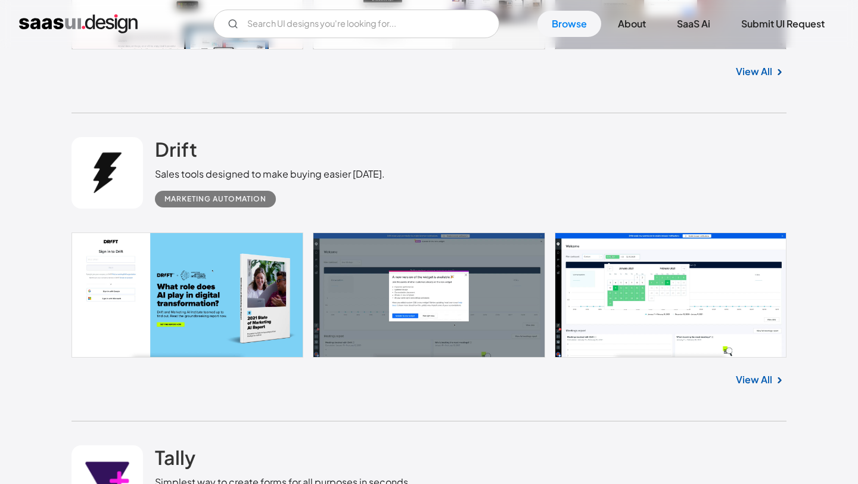
scroll to position [877, 0]
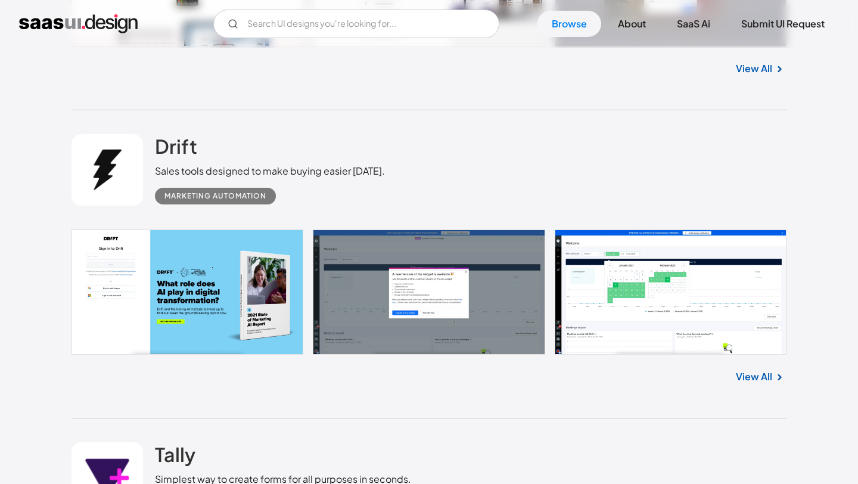
click at [757, 380] on link "View All" at bounding box center [754, 376] width 36 height 14
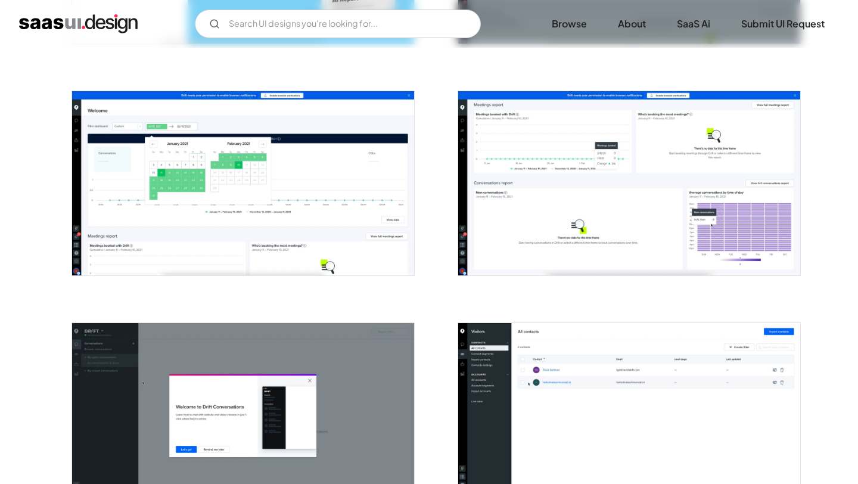
scroll to position [395, 0]
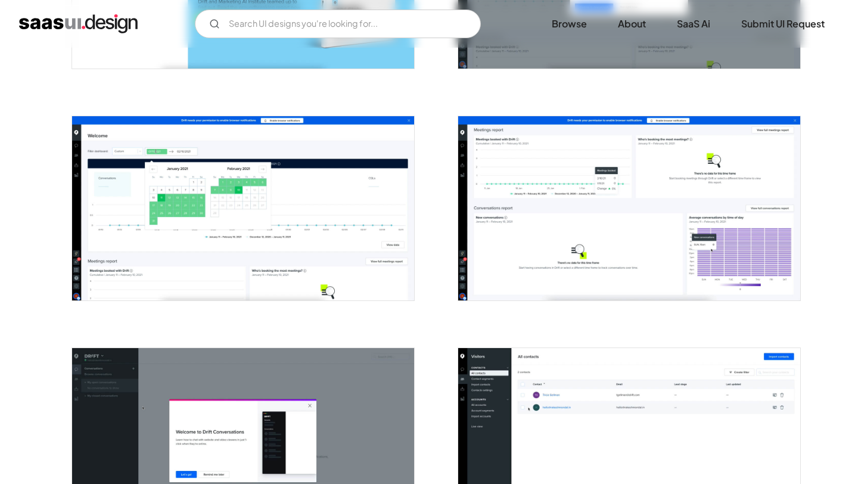
click at [548, 167] on img "open lightbox" at bounding box center [629, 208] width 342 height 184
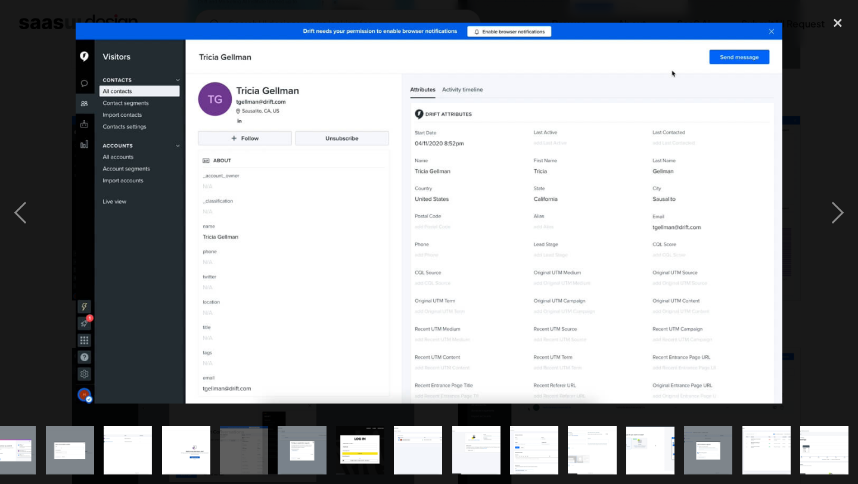
scroll to position [0, 603]
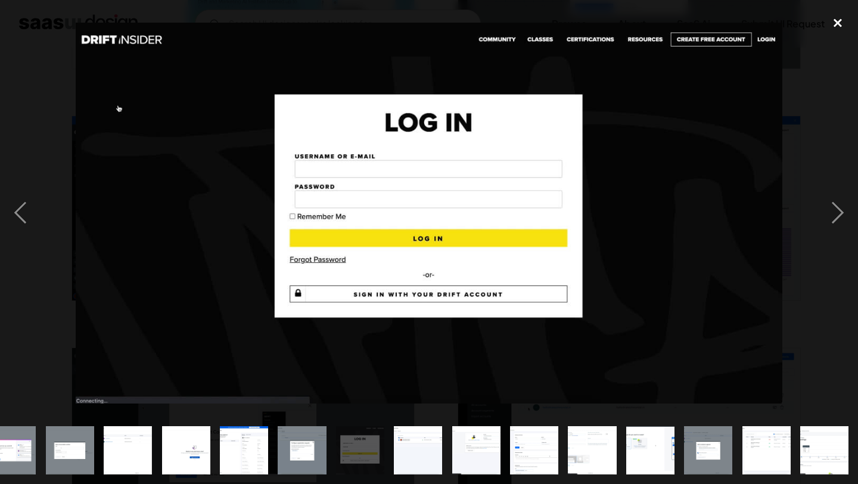
click at [834, 18] on div "close lightbox" at bounding box center [838, 23] width 41 height 26
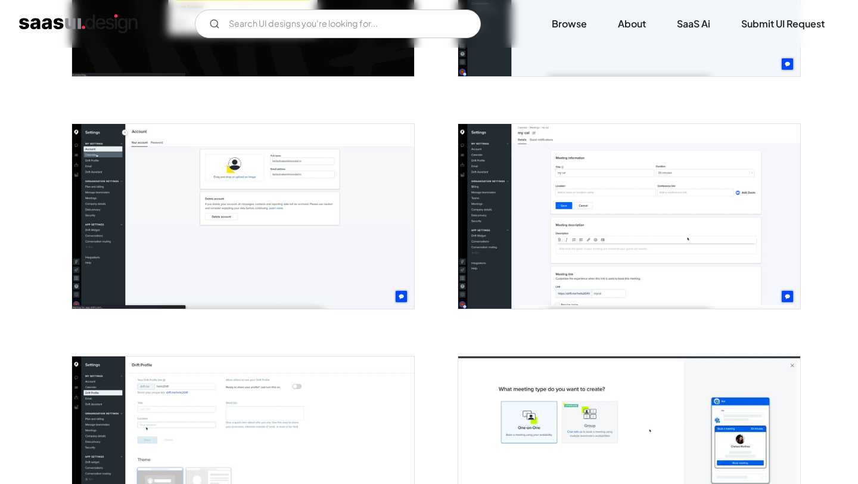
scroll to position [2218, 0]
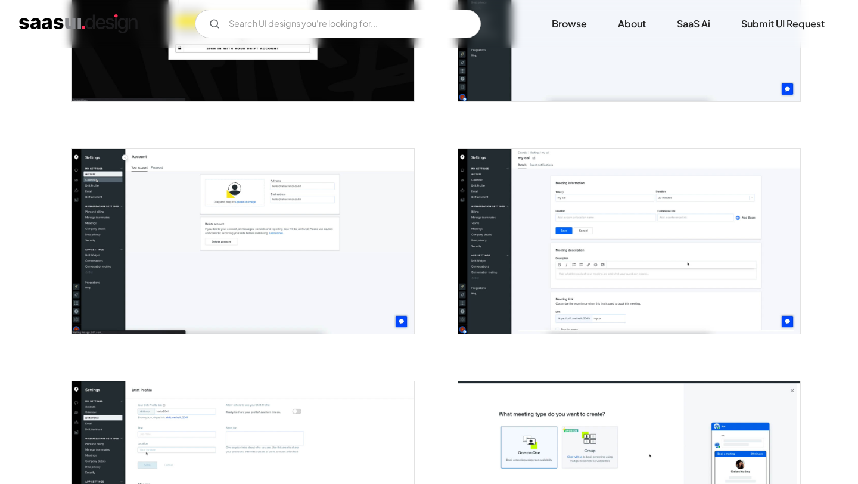
click at [520, 225] on img "open lightbox" at bounding box center [629, 241] width 342 height 184
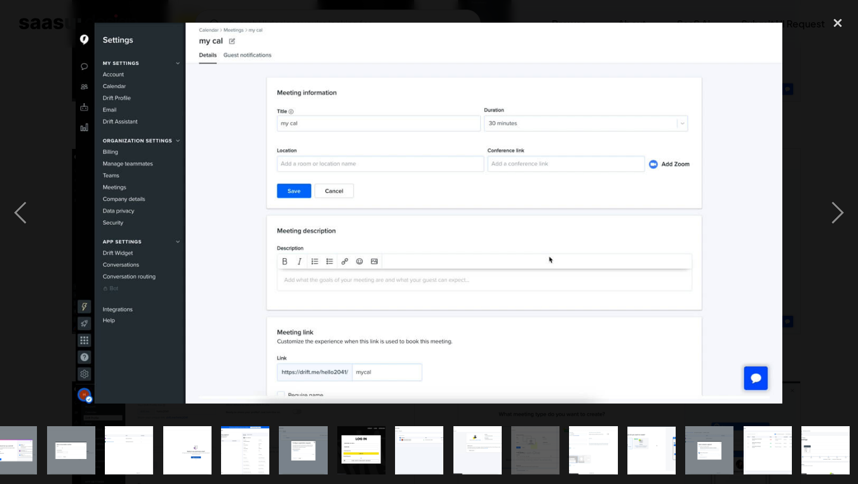
scroll to position [0, 603]
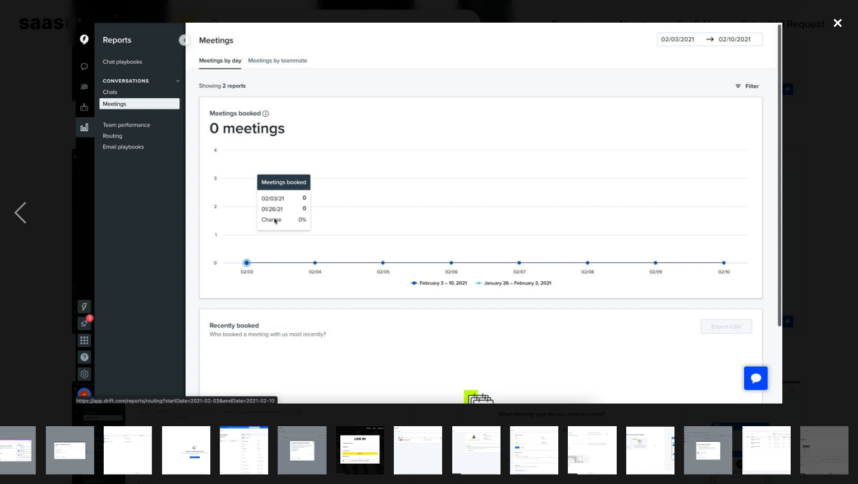
click at [844, 12] on div "close lightbox" at bounding box center [838, 23] width 41 height 26
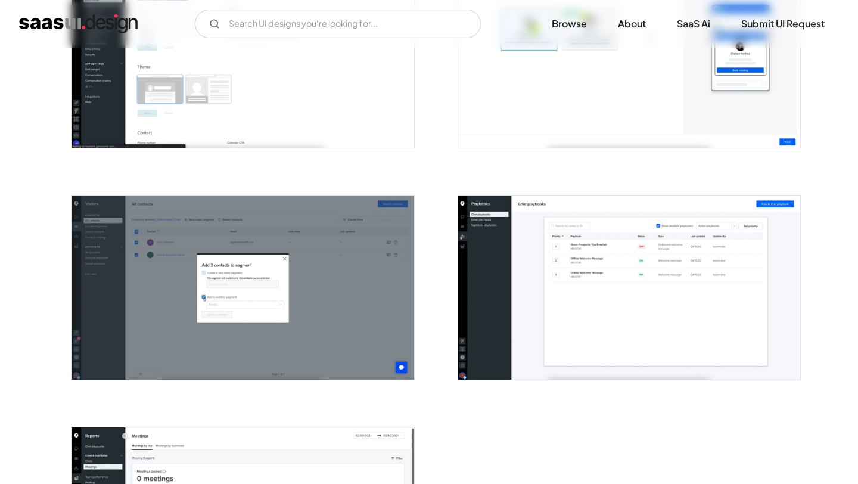
scroll to position [3192, 0]
